Goal: Task Accomplishment & Management: Complete application form

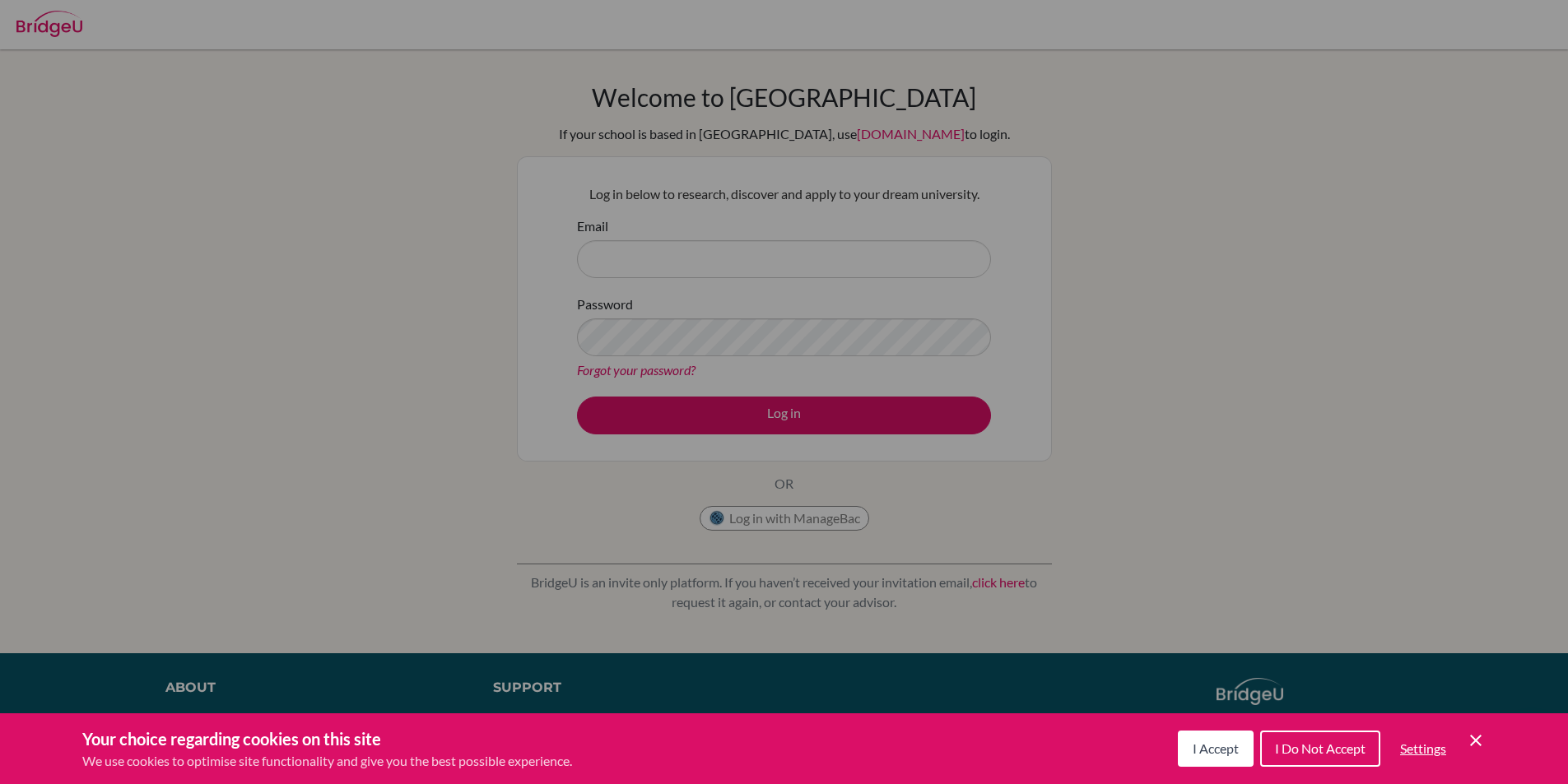
click at [1203, 751] on span "I Accept" at bounding box center [1215, 749] width 46 height 16
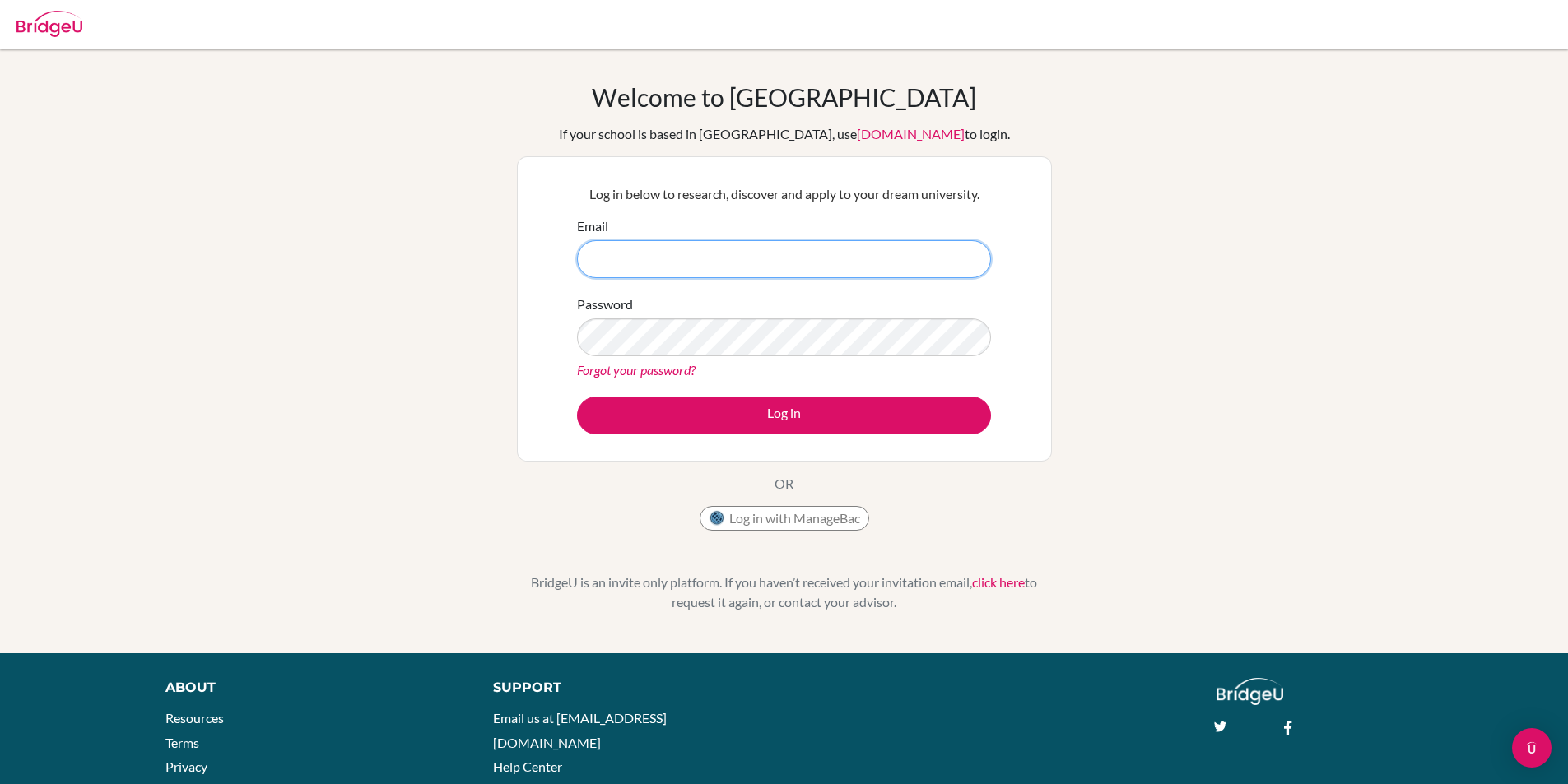
click at [663, 257] on input "Email" at bounding box center [784, 259] width 414 height 38
type input "[EMAIL_ADDRESS][DOMAIN_NAME]"
click at [577, 397] on button "Log in" at bounding box center [784, 415] width 414 height 38
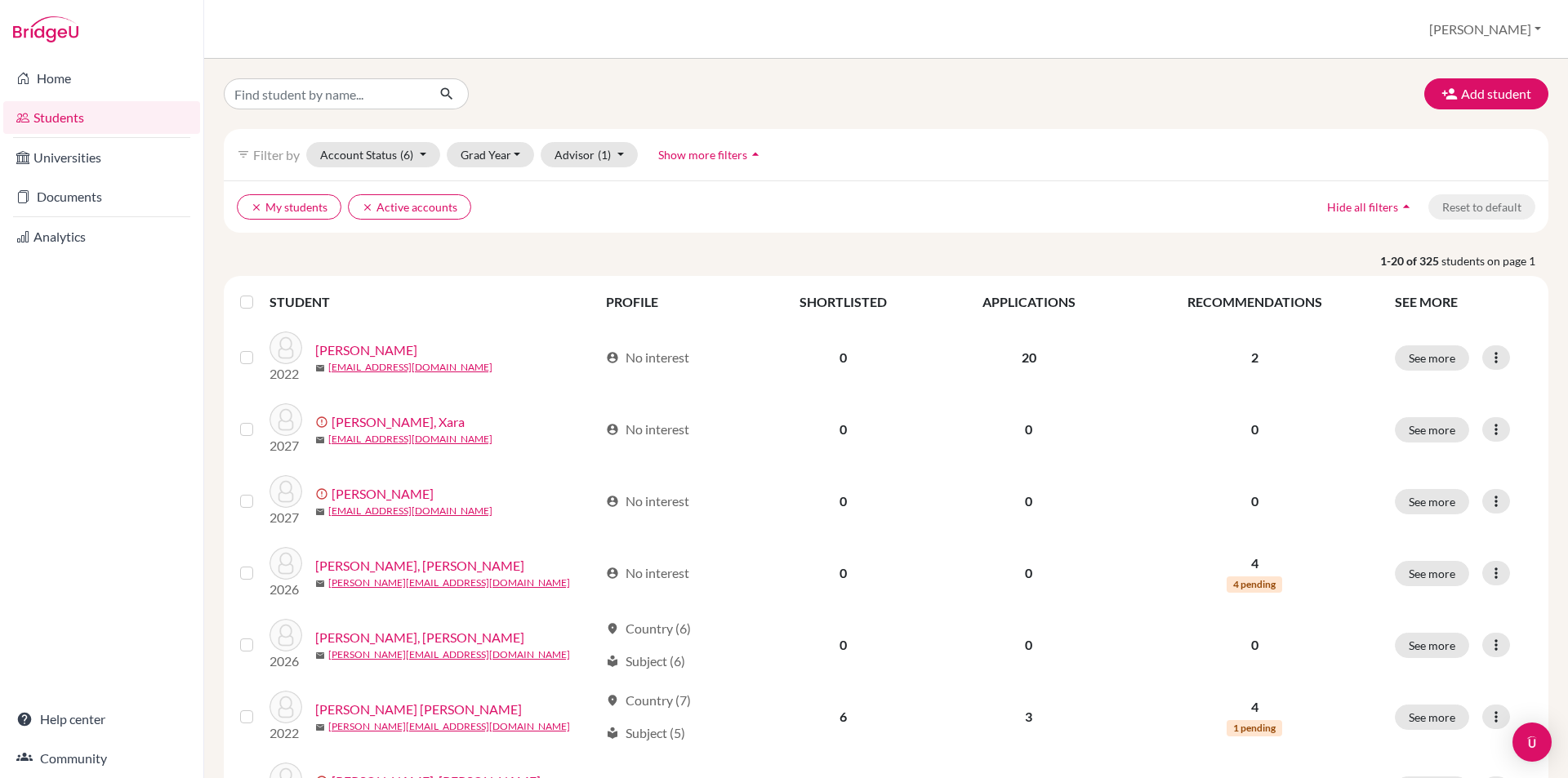
click at [1482, 103] on button "Add student" at bounding box center [1485, 93] width 124 height 31
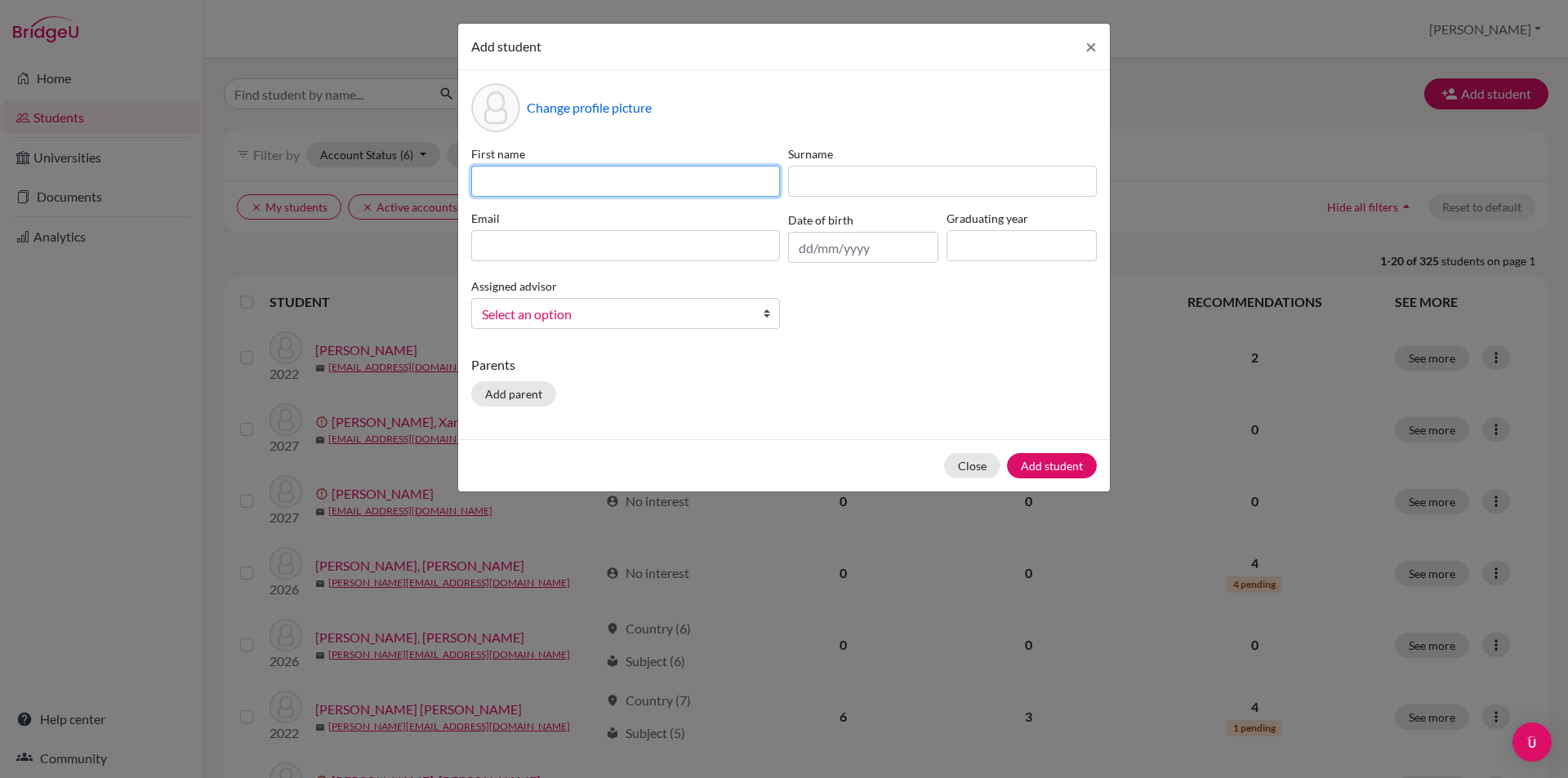
click at [536, 193] on input at bounding box center [625, 181] width 308 height 31
type input "Haiton"
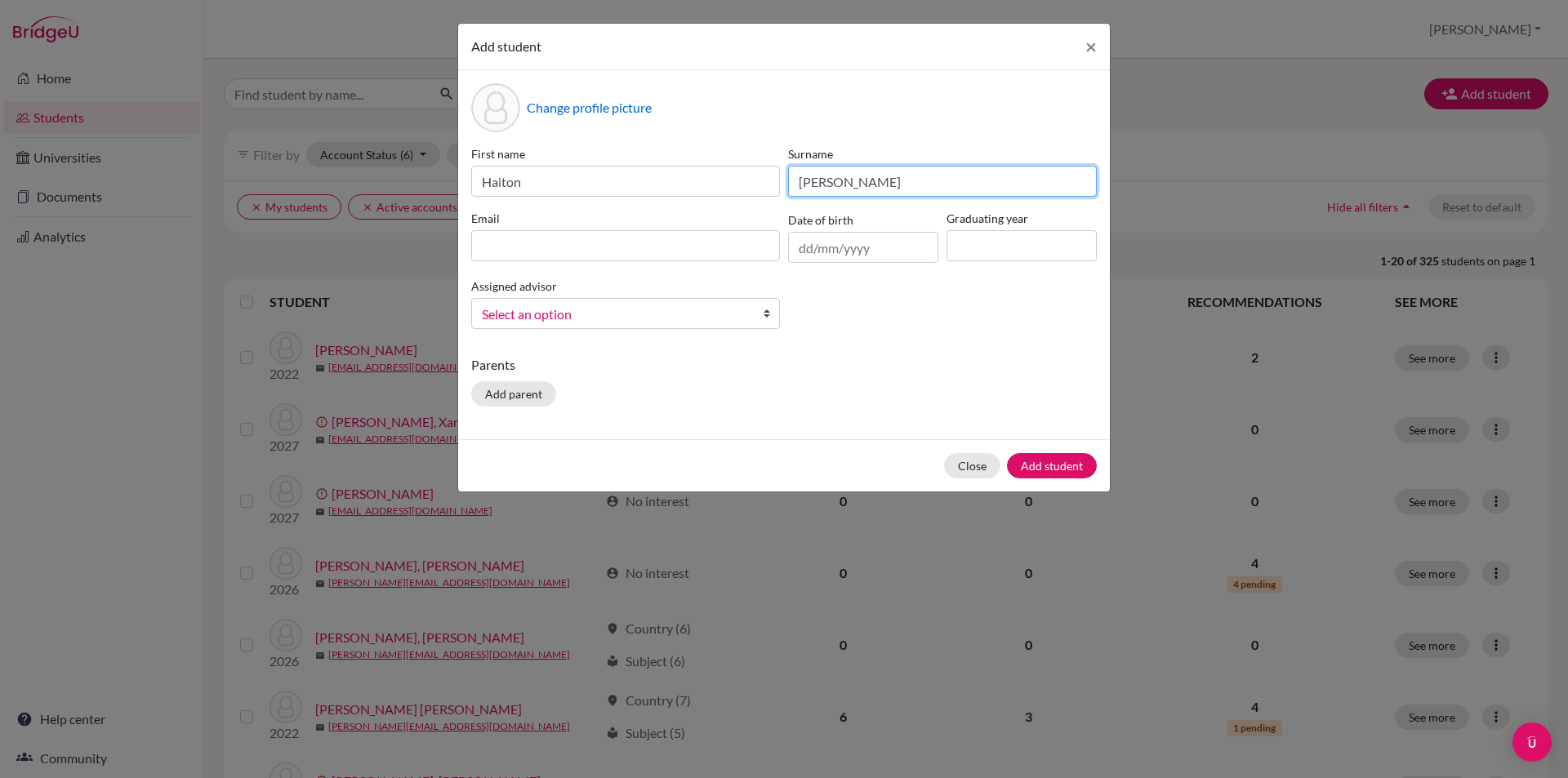
type input "Chan"
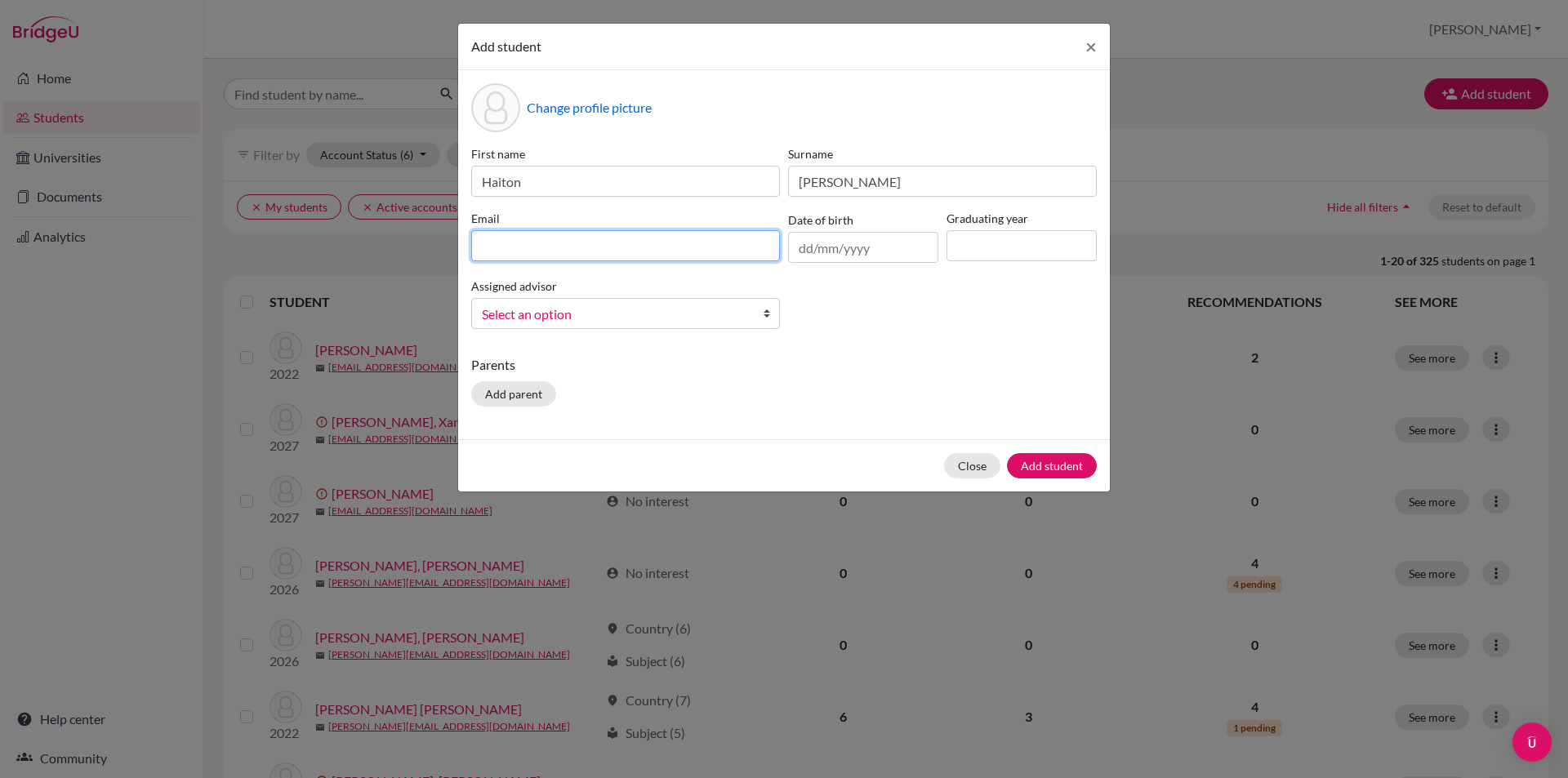
click at [589, 238] on input at bounding box center [625, 245] width 308 height 31
type input "h.chan.2026@seishn.com"
click at [1050, 248] on input at bounding box center [1021, 245] width 150 height 31
type input "2026"
click at [690, 328] on link "Select an option" at bounding box center [625, 314] width 308 height 31
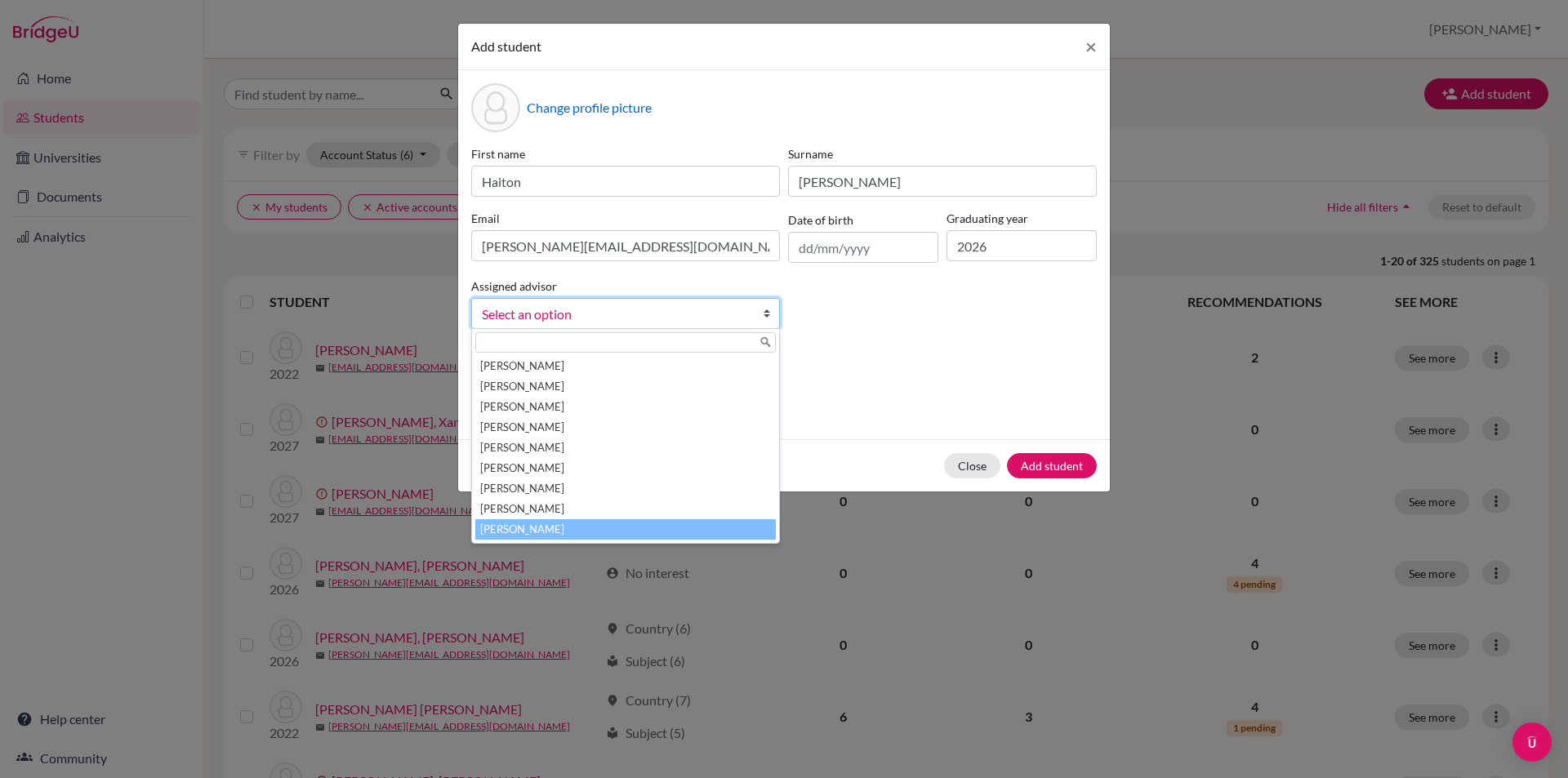
click at [550, 536] on li "Urbina, Alejandra" at bounding box center [625, 530] width 300 height 20
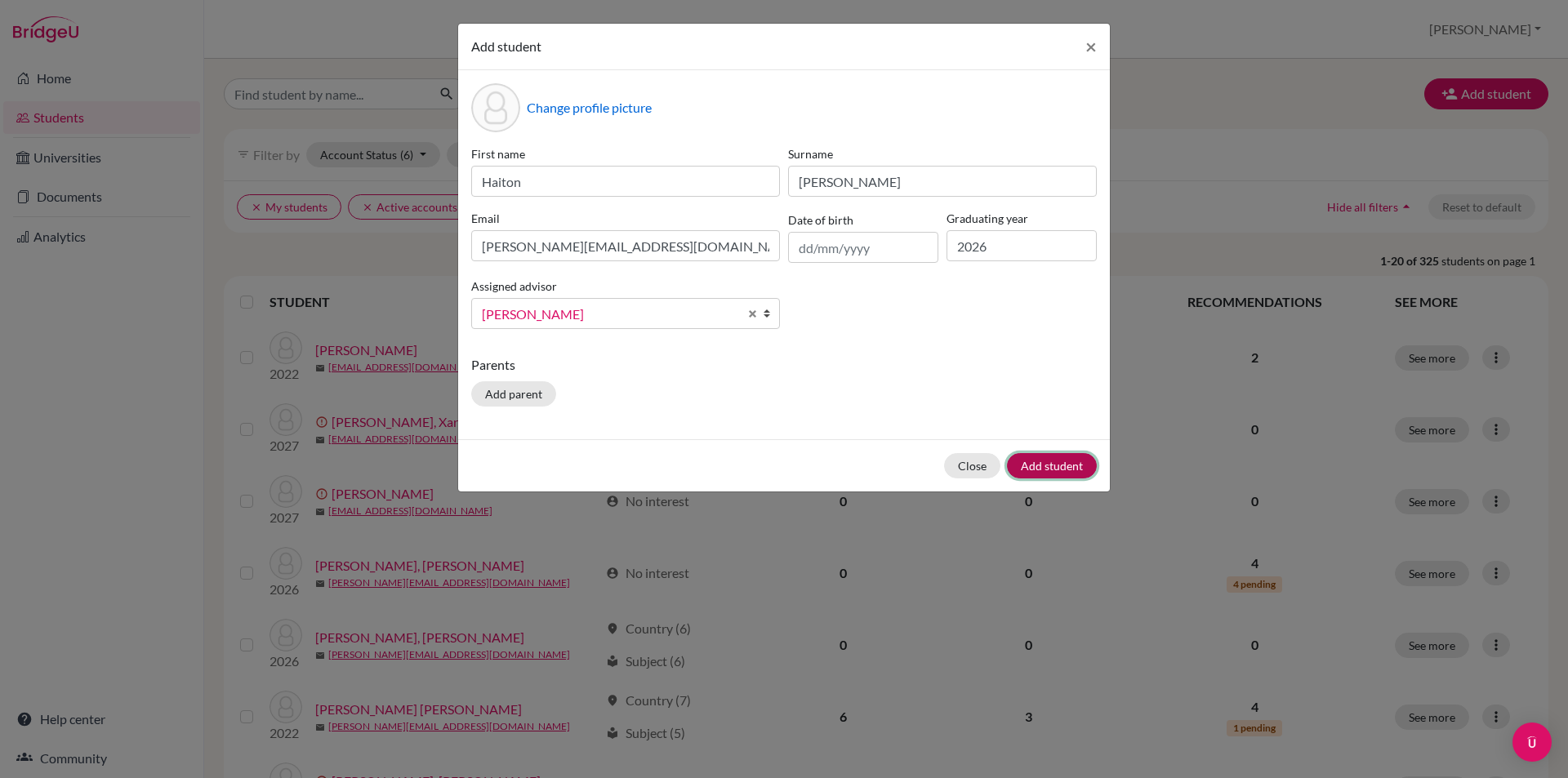
click at [1071, 477] on button "Add student" at bounding box center [1052, 466] width 90 height 25
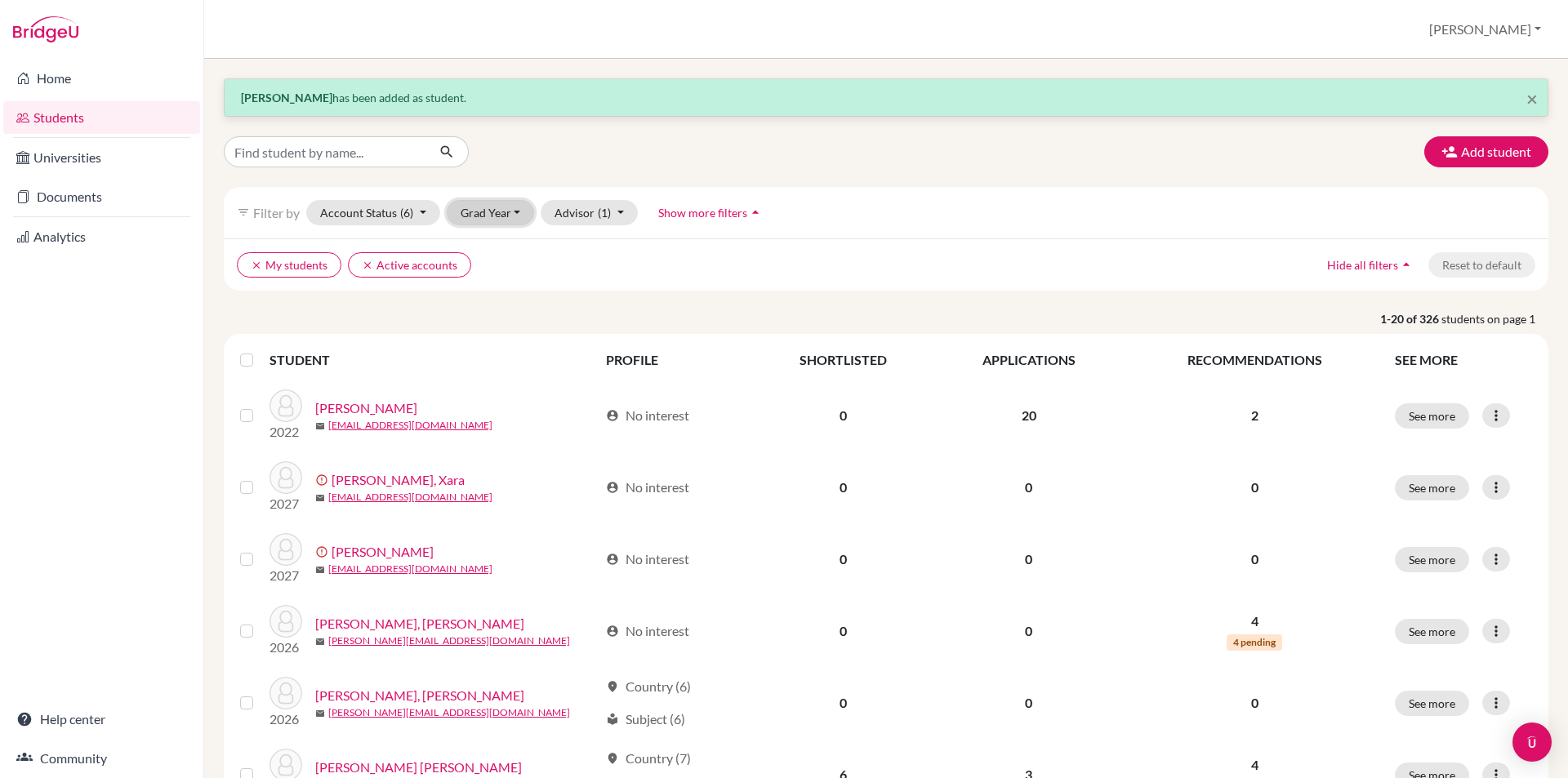
drag, startPoint x: 498, startPoint y: 220, endPoint x: 481, endPoint y: 213, distance: 18.4
click at [482, 213] on button "Grad Year" at bounding box center [491, 213] width 88 height 25
drag, startPoint x: 497, startPoint y: 273, endPoint x: 497, endPoint y: 264, distance: 9.0
click at [497, 266] on div "2026" at bounding box center [495, 274] width 58 height 20
